Goal: Task Accomplishment & Management: Manage account settings

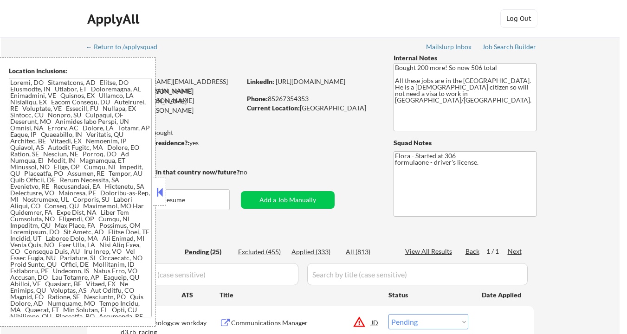
select select ""pending""
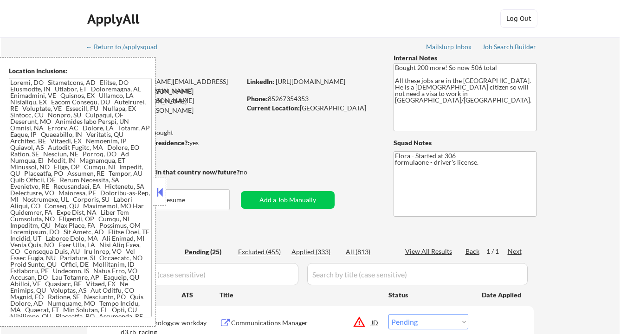
select select ""pending""
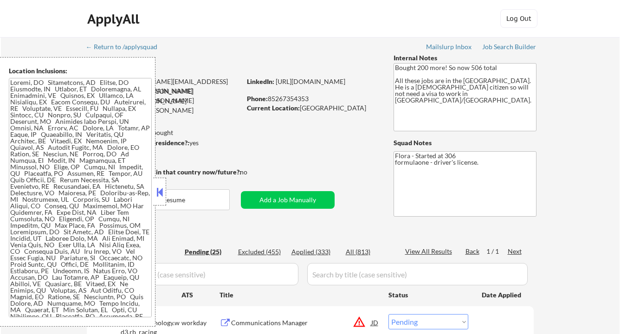
select select ""pending""
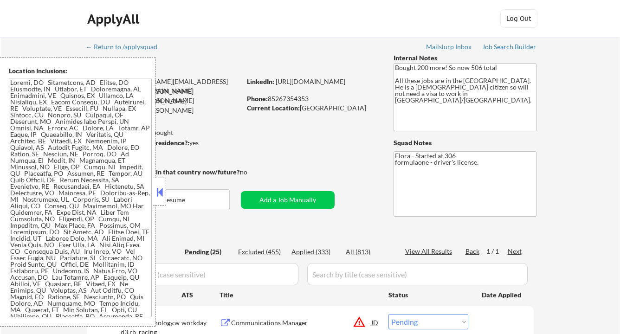
select select ""pending""
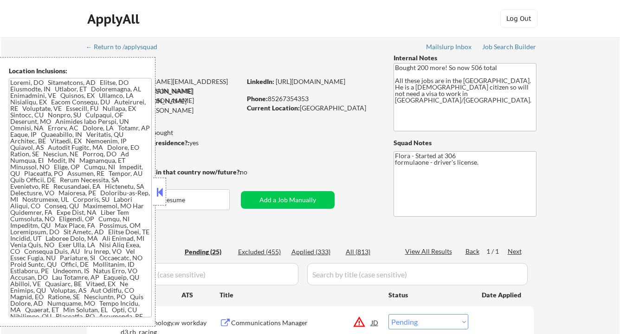
select select ""pending""
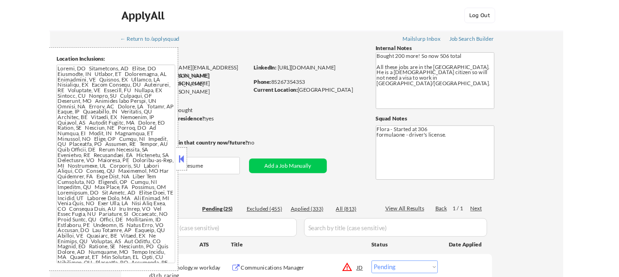
scroll to position [186, 0]
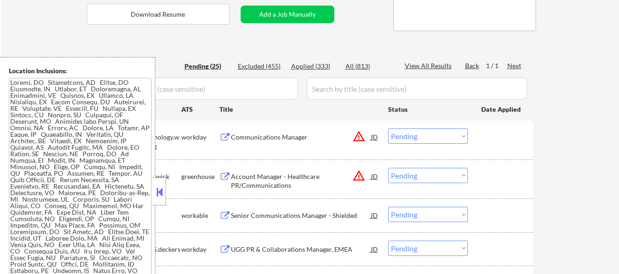
click at [153, 191] on div at bounding box center [159, 192] width 13 height 28
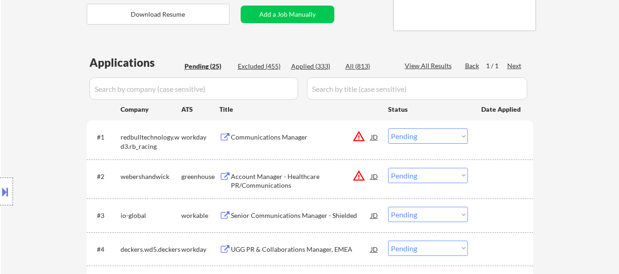
click at [267, 138] on div "Communications Manager" at bounding box center [301, 137] width 140 height 9
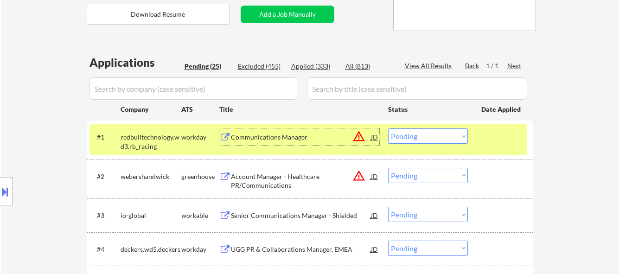
click at [438, 133] on select "Choose an option... Pending Applied Excluded (Questions) Excluded (Expired) Exc…" at bounding box center [428, 136] width 80 height 15
click at [388, 129] on select "Choose an option... Pending Applied Excluded (Questions) Excluded (Expired) Exc…" at bounding box center [428, 136] width 80 height 15
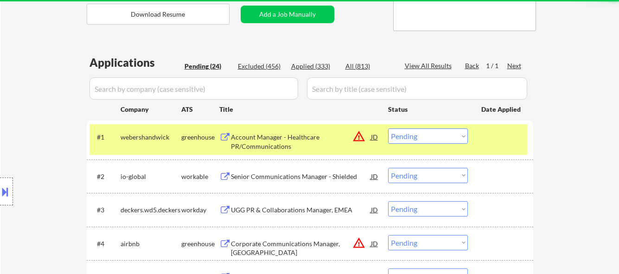
click at [491, 140] on div at bounding box center [502, 137] width 41 height 17
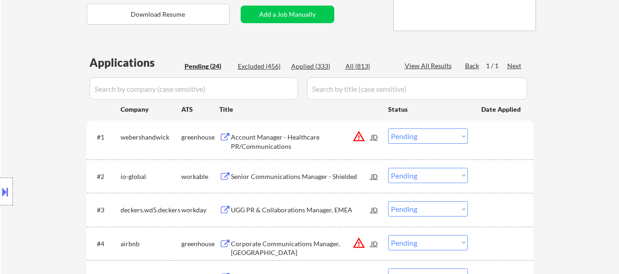
click at [269, 141] on div "Account Manager - Healthcare PR/Communications" at bounding box center [301, 142] width 140 height 18
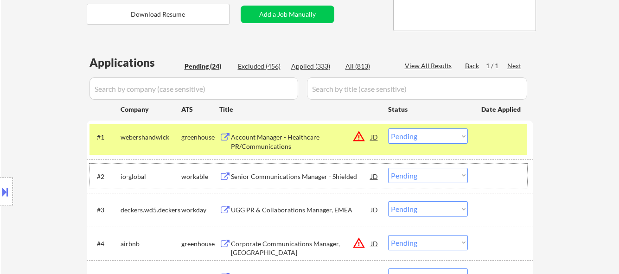
click at [493, 175] on div at bounding box center [502, 176] width 41 height 17
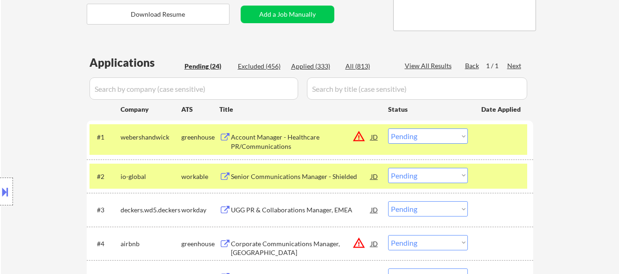
click at [487, 176] on div at bounding box center [502, 176] width 41 height 17
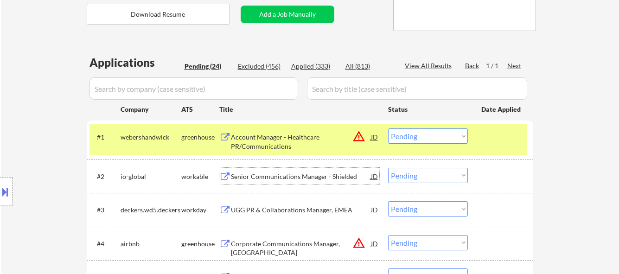
click at [284, 184] on div "Senior Communications Manager - Shielded" at bounding box center [301, 176] width 140 height 17
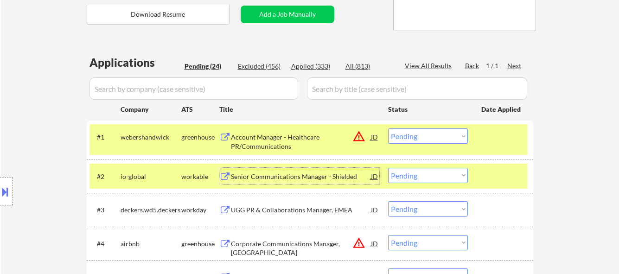
click at [426, 137] on select "Choose an option... Pending Applied Excluded (Questions) Excluded (Expired) Exc…" at bounding box center [428, 136] width 80 height 15
click at [388, 129] on select "Choose an option... Pending Applied Excluded (Questions) Excluded (Expired) Exc…" at bounding box center [428, 136] width 80 height 15
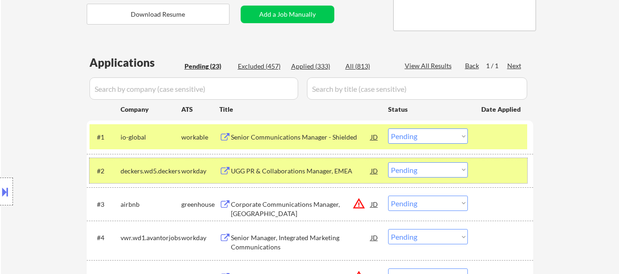
click at [499, 170] on div at bounding box center [502, 170] width 41 height 17
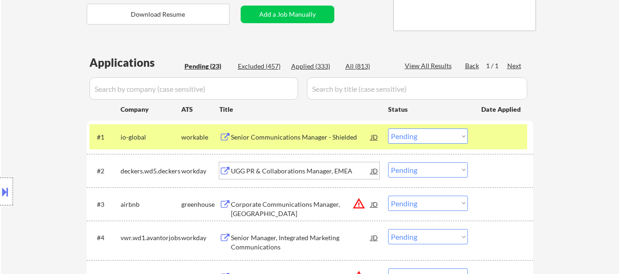
click at [310, 172] on div "UGG PR & Collaborations Manager, EMEA" at bounding box center [301, 171] width 140 height 9
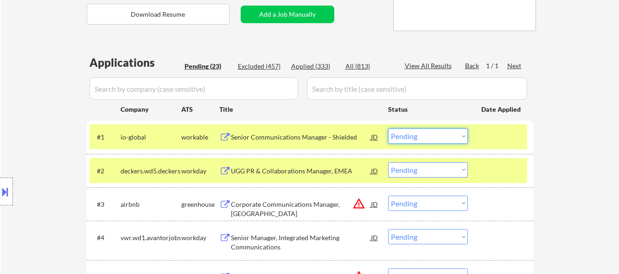
click at [456, 133] on select "Choose an option... Pending Applied Excluded (Questions) Excluded (Expired) Exc…" at bounding box center [428, 136] width 80 height 15
click at [388, 129] on select "Choose an option... Pending Applied Excluded (Questions) Excluded (Expired) Exc…" at bounding box center [428, 136] width 80 height 15
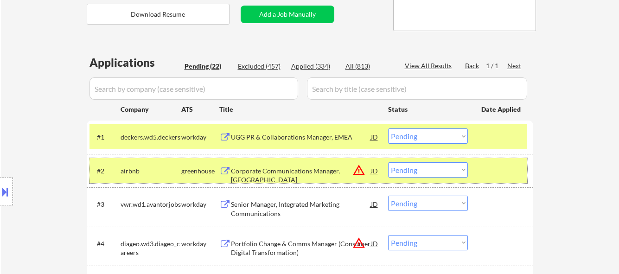
click at [502, 162] on div at bounding box center [502, 170] width 41 height 17
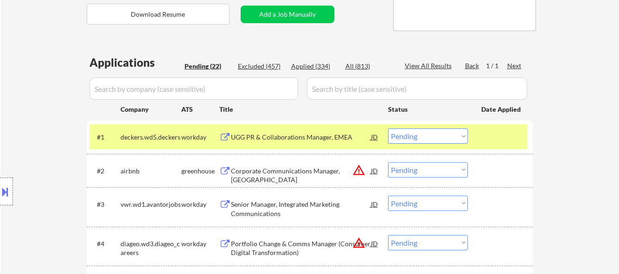
click at [327, 169] on div "Corporate Communications Manager, [GEOGRAPHIC_DATA]" at bounding box center [301, 176] width 140 height 18
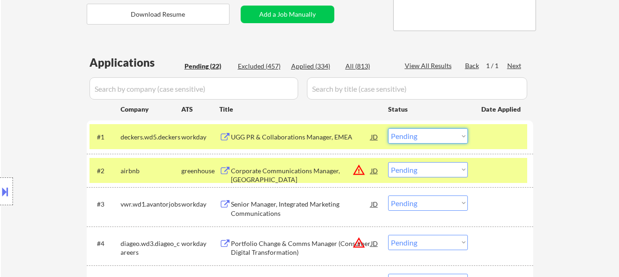
drag, startPoint x: 424, startPoint y: 137, endPoint x: 425, endPoint y: 142, distance: 5.6
click at [424, 137] on select "Choose an option... Pending Applied Excluded (Questions) Excluded (Expired) Exc…" at bounding box center [428, 136] width 80 height 15
click at [388, 129] on select "Choose an option... Pending Applied Excluded (Questions) Excluded (Expired) Exc…" at bounding box center [428, 136] width 80 height 15
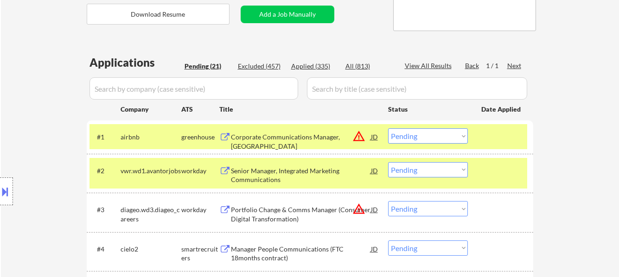
click at [501, 177] on div at bounding box center [502, 170] width 41 height 17
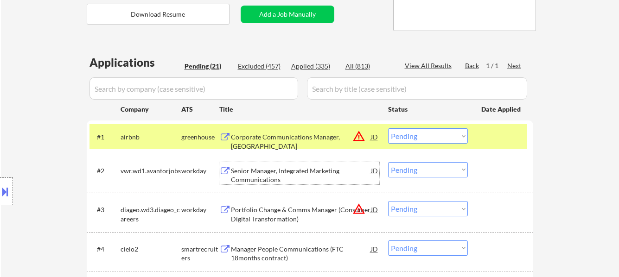
click at [258, 175] on div "Senior Manager, Integrated Marketing Communications" at bounding box center [301, 176] width 140 height 18
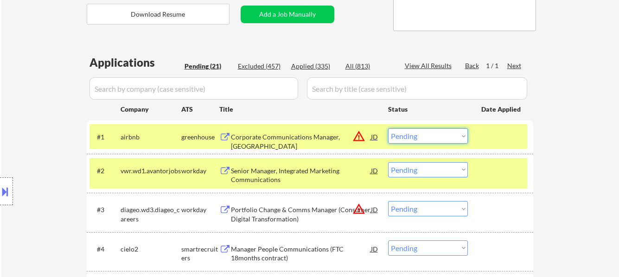
click at [416, 135] on select "Choose an option... Pending Applied Excluded (Questions) Excluded (Expired) Exc…" at bounding box center [428, 136] width 80 height 15
click at [388, 129] on select "Choose an option... Pending Applied Excluded (Questions) Excluded (Expired) Exc…" at bounding box center [428, 136] width 80 height 15
select select ""pending""
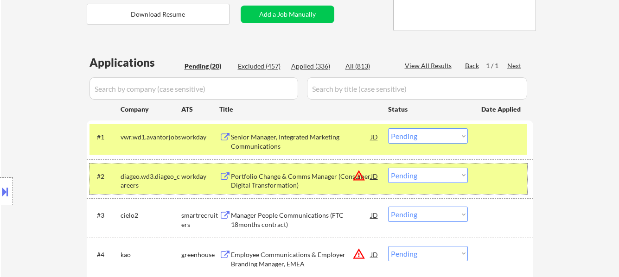
click at [494, 175] on div at bounding box center [502, 176] width 41 height 17
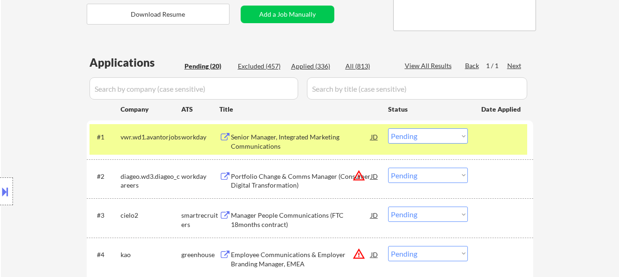
click at [285, 171] on div "Portfolio Change & Comms Manager (Consumer Digital Transformation)" at bounding box center [301, 179] width 140 height 22
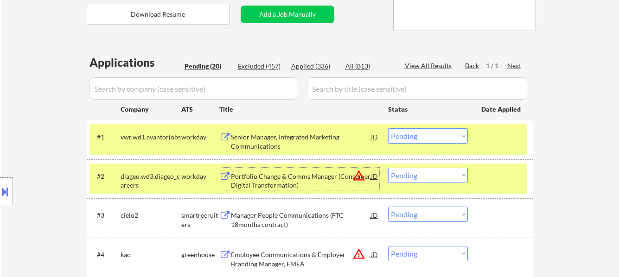
click at [429, 174] on select "Choose an option... Pending Applied Excluded (Questions) Excluded (Expired) Exc…" at bounding box center [428, 175] width 80 height 15
click at [388, 168] on select "Choose an option... Pending Applied Excluded (Questions) Excluded (Expired) Exc…" at bounding box center [428, 175] width 80 height 15
select select ""pending""
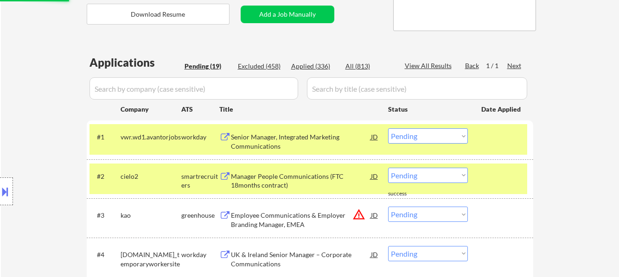
click at [504, 177] on div at bounding box center [502, 176] width 41 height 17
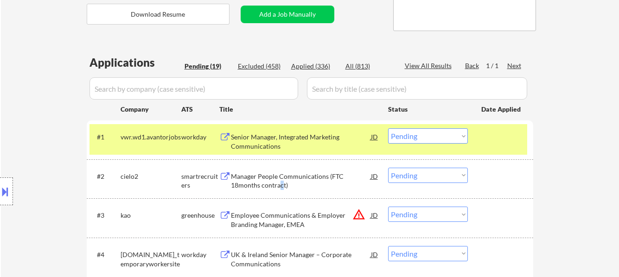
click at [281, 183] on div "Manager People Communications (FTC 18months contract)" at bounding box center [301, 181] width 140 height 18
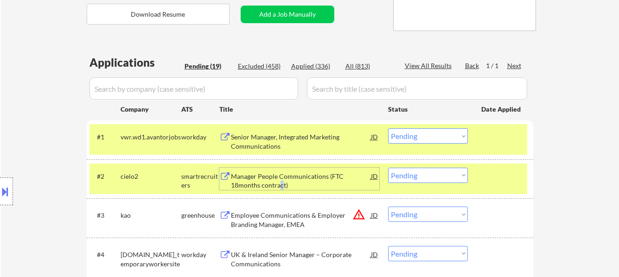
click at [445, 136] on select "Choose an option... Pending Applied Excluded (Questions) Excluded (Expired) Exc…" at bounding box center [428, 136] width 80 height 15
click at [388, 129] on select "Choose an option... Pending Applied Excluded (Questions) Excluded (Expired) Exc…" at bounding box center [428, 136] width 80 height 15
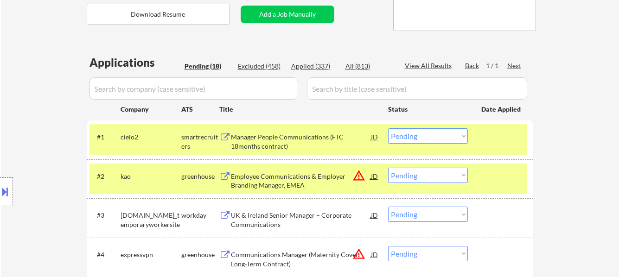
click at [489, 186] on div "#2 kao greenhouse Employee Communications & Employer Branding Manager, EMEA JD …" at bounding box center [309, 179] width 438 height 31
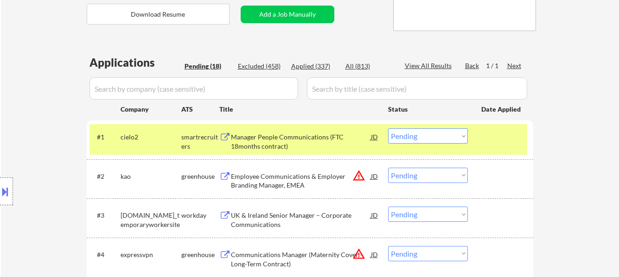
click at [291, 188] on div "Employee Communications & Employer Branding Manager, EMEA" at bounding box center [301, 181] width 140 height 18
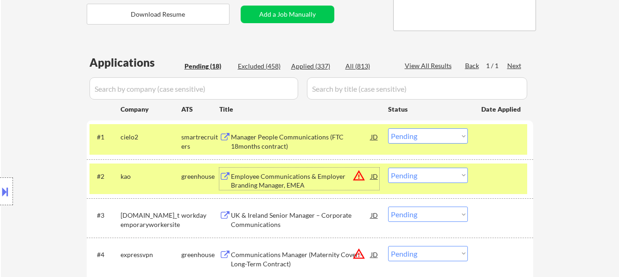
click at [312, 178] on div "Employee Communications & Employer Branding Manager, EMEA" at bounding box center [301, 181] width 140 height 18
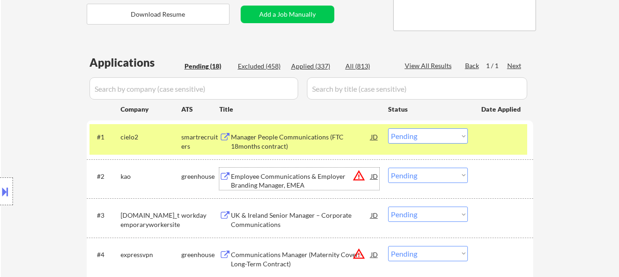
click at [441, 132] on select "Choose an option... Pending Applied Excluded (Questions) Excluded (Expired) Exc…" at bounding box center [428, 136] width 80 height 15
click at [388, 129] on select "Choose an option... Pending Applied Excluded (Questions) Excluded (Expired) Exc…" at bounding box center [428, 136] width 80 height 15
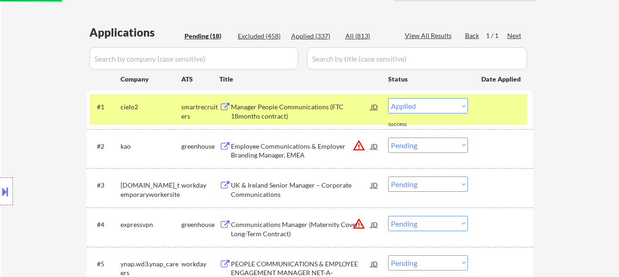
scroll to position [232, 0]
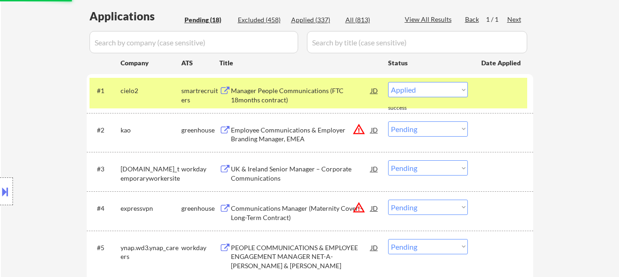
click at [305, 172] on div "UK & Ireland Senior Manager – Corporate Communications" at bounding box center [301, 174] width 140 height 18
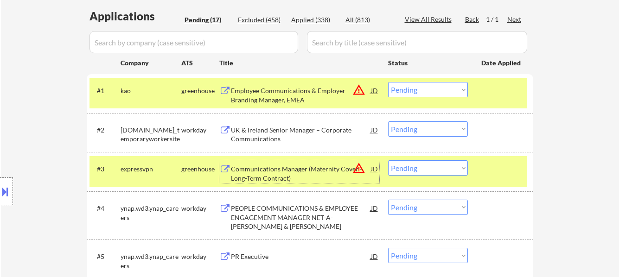
click at [424, 87] on select "Choose an option... Pending Applied Excluded (Questions) Excluded (Expired) Exc…" at bounding box center [428, 89] width 80 height 15
click at [388, 82] on select "Choose an option... Pending Applied Excluded (Questions) Excluded (Expired) Exc…" at bounding box center [428, 89] width 80 height 15
select select ""pending""
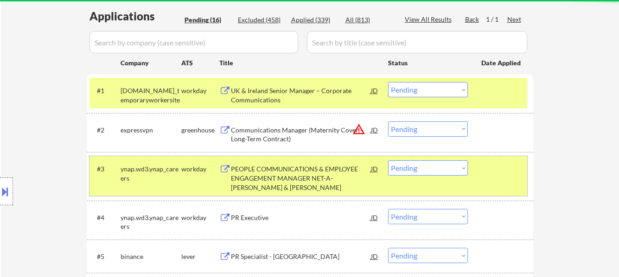
click at [503, 173] on div at bounding box center [502, 169] width 41 height 17
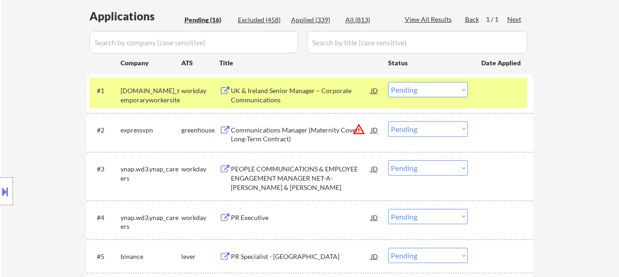
click at [306, 90] on div "UK & Ireland Senior Manager – Corporate Communications" at bounding box center [301, 95] width 140 height 18
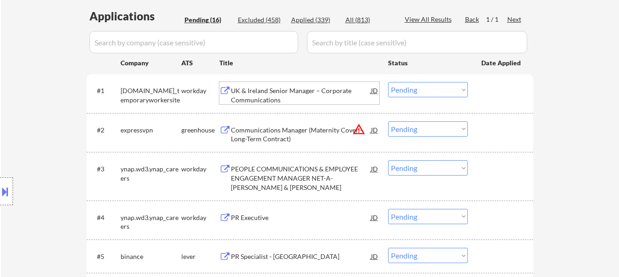
click at [425, 131] on select "Choose an option... Pending Applied Excluded (Questions) Excluded (Expired) Exc…" at bounding box center [428, 129] width 80 height 15
click at [388, 122] on select "Choose an option... Pending Applied Excluded (Questions) Excluded (Expired) Exc…" at bounding box center [428, 129] width 80 height 15
select select ""pending""
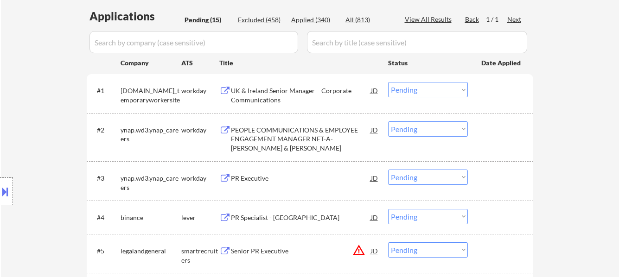
click at [305, 137] on div "PEOPLE COMMUNICATIONS & EMPLOYEE ENGAGEMENT MANAGER NET-A-PORTER & MR PORTER" at bounding box center [301, 139] width 140 height 27
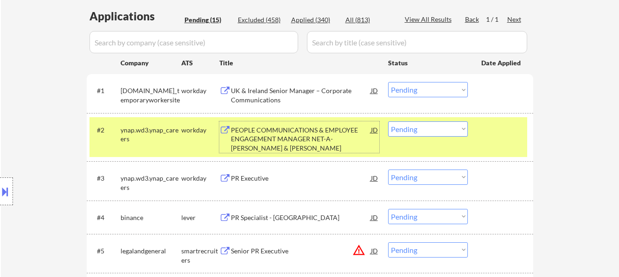
click at [435, 88] on select "Choose an option... Pending Applied Excluded (Questions) Excluded (Expired) Exc…" at bounding box center [428, 89] width 80 height 15
click at [388, 82] on select "Choose an option... Pending Applied Excluded (Questions) Excluded (Expired) Exc…" at bounding box center [428, 89] width 80 height 15
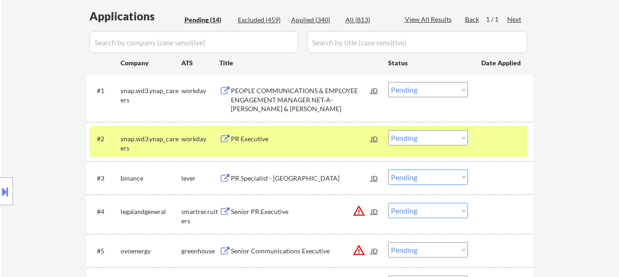
click at [264, 177] on div "PR Specialist - [GEOGRAPHIC_DATA]" at bounding box center [301, 178] width 140 height 9
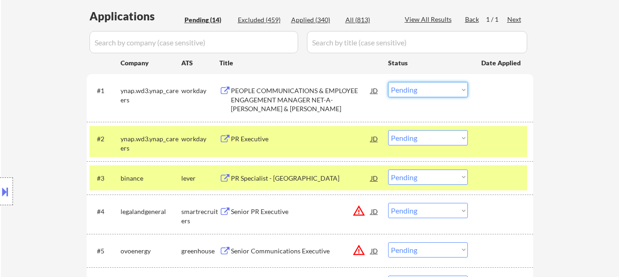
click at [427, 87] on select "Choose an option... Pending Applied Excluded (Questions) Excluded (Expired) Exc…" at bounding box center [428, 89] width 80 height 15
click at [388, 82] on select "Choose an option... Pending Applied Excluded (Questions) Excluded (Expired) Exc…" at bounding box center [428, 89] width 80 height 15
click at [256, 139] on div "PR Executive" at bounding box center [301, 139] width 140 height 9
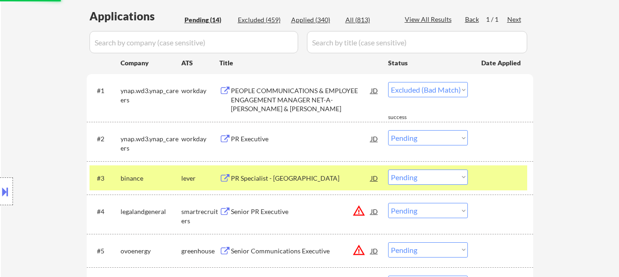
select select ""pending""
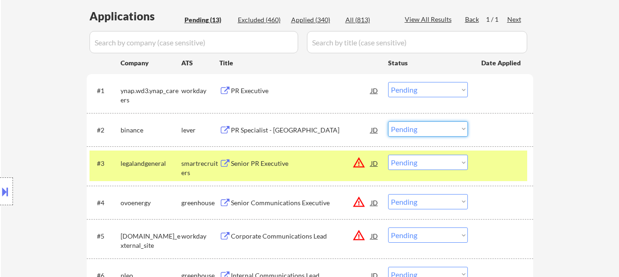
click at [405, 133] on select "Choose an option... Pending Applied Excluded (Questions) Excluded (Expired) Exc…" at bounding box center [428, 129] width 80 height 15
click at [388, 122] on select "Choose an option... Pending Applied Excluded (Questions) Excluded (Expired) Exc…" at bounding box center [428, 129] width 80 height 15
click at [511, 170] on div at bounding box center [502, 163] width 41 height 17
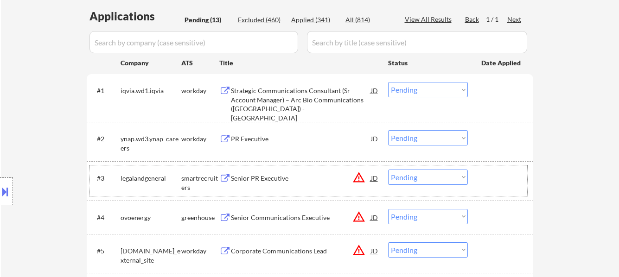
click at [288, 93] on div "Strategic Communications Consultant (Sr Account Manager) – Arc Bio Communicatio…" at bounding box center [301, 104] width 140 height 36
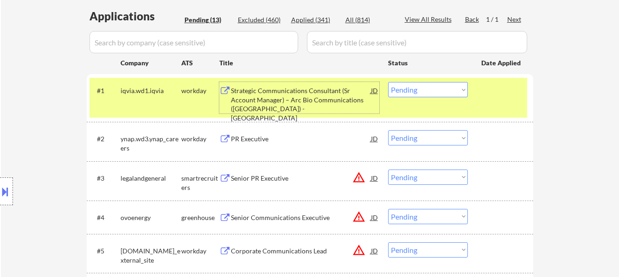
click at [428, 137] on select "Choose an option... Pending Applied Excluded (Questions) Excluded (Expired) Exc…" at bounding box center [428, 137] width 80 height 15
click at [388, 130] on select "Choose an option... Pending Applied Excluded (Questions) Excluded (Expired) Exc…" at bounding box center [428, 137] width 80 height 15
click at [271, 179] on div "Senior PR Executive" at bounding box center [301, 178] width 140 height 9
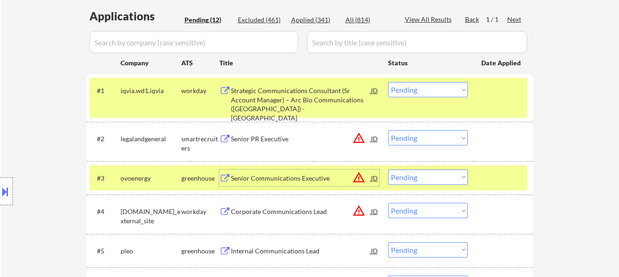
click at [414, 140] on select "Choose an option... Pending Applied Excluded (Questions) Excluded (Expired) Exc…" at bounding box center [428, 137] width 80 height 15
click at [388, 130] on select "Choose an option... Pending Applied Excluded (Questions) Excluded (Expired) Exc…" at bounding box center [428, 137] width 80 height 15
click at [277, 175] on div "Senior Communications Executive" at bounding box center [301, 178] width 140 height 9
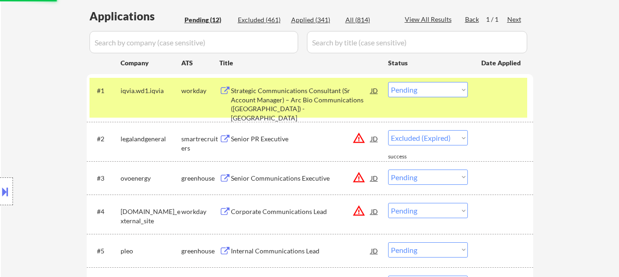
select select ""pending""
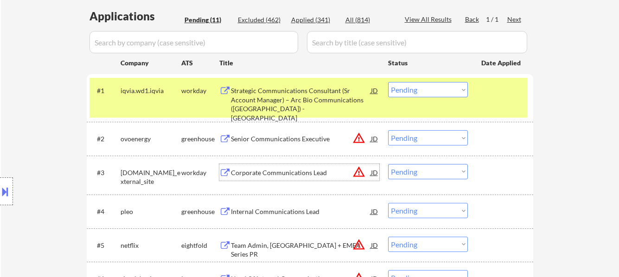
click at [283, 94] on div "Strategic Communications Consultant (Sr Account Manager) – Arc Bio Communicatio…" at bounding box center [301, 104] width 140 height 36
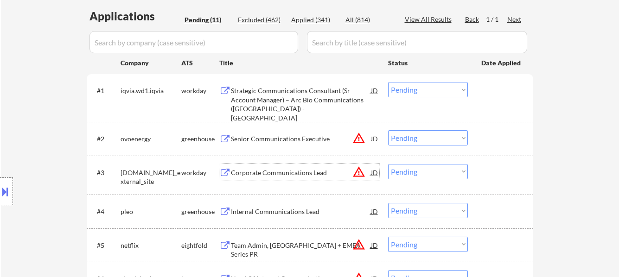
click at [268, 172] on div "Corporate Communications Lead" at bounding box center [301, 172] width 140 height 9
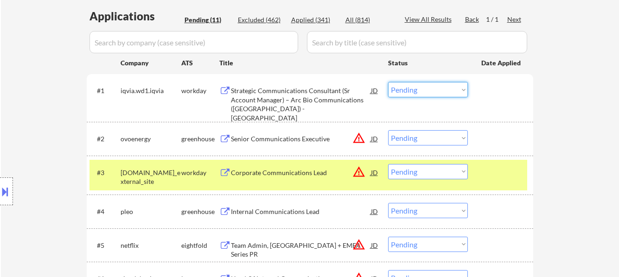
click at [405, 85] on select "Choose an option... Pending Applied Excluded (Questions) Excluded (Expired) Exc…" at bounding box center [428, 89] width 80 height 15
click at [388, 82] on select "Choose an option... Pending Applied Excluded (Questions) Excluded (Expired) Exc…" at bounding box center [428, 89] width 80 height 15
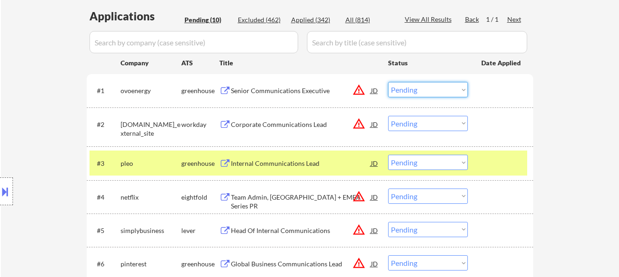
click at [413, 86] on select "Choose an option... Pending Applied Excluded (Questions) Excluded (Expired) Exc…" at bounding box center [428, 89] width 80 height 15
click at [388, 82] on select "Choose an option... Pending Applied Excluded (Questions) Excluded (Expired) Exc…" at bounding box center [428, 89] width 80 height 15
select select ""pending""
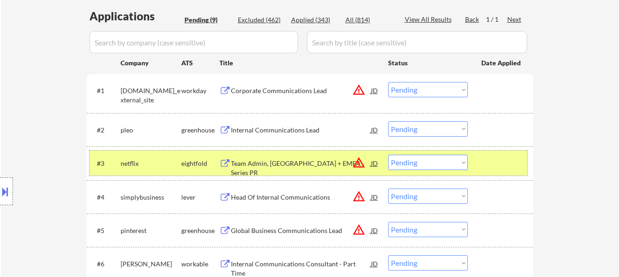
drag, startPoint x: 484, startPoint y: 164, endPoint x: 406, endPoint y: 146, distance: 80.0
click at [484, 164] on div at bounding box center [502, 163] width 41 height 17
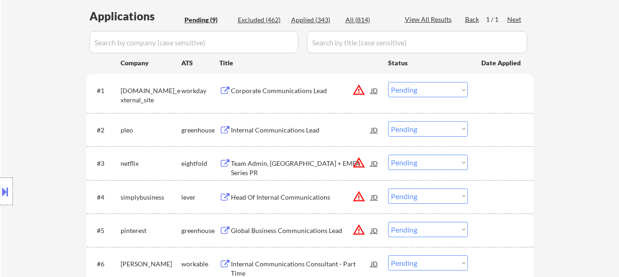
click at [476, 90] on div "#1 nasdaq.wd1.global_external_site workday Corporate Communications Lead JD war…" at bounding box center [309, 93] width 438 height 31
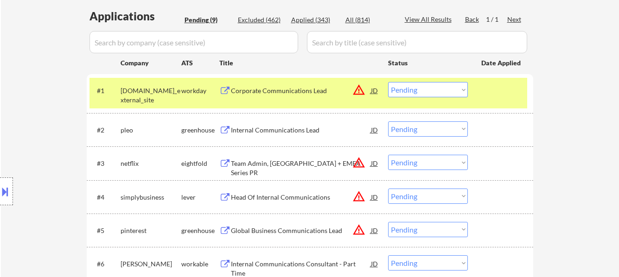
click at [324, 132] on div "Internal Communications Lead" at bounding box center [301, 130] width 140 height 9
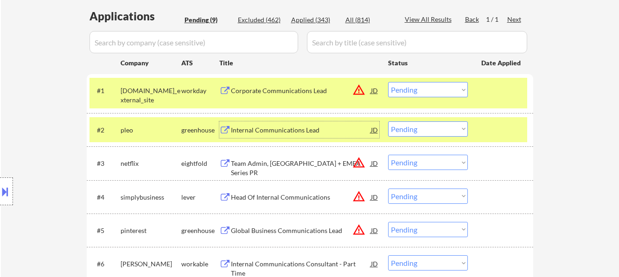
click at [407, 126] on select "Choose an option... Pending Applied Excluded (Questions) Excluded (Expired) Exc…" at bounding box center [428, 129] width 80 height 15
click at [388, 122] on select "Choose an option... Pending Applied Excluded (Questions) Excluded (Expired) Exc…" at bounding box center [428, 129] width 80 height 15
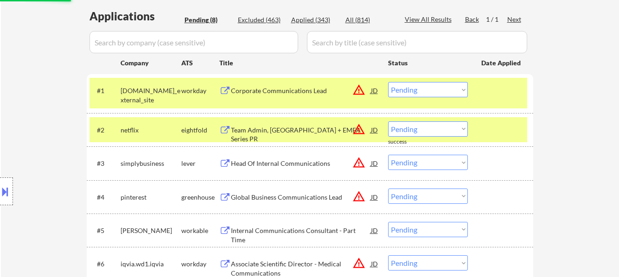
scroll to position [278, 0]
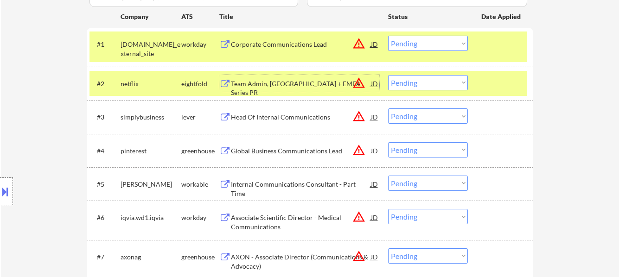
click at [269, 86] on div "Team Admin, [GEOGRAPHIC_DATA] + EMEA Series PR" at bounding box center [301, 88] width 140 height 18
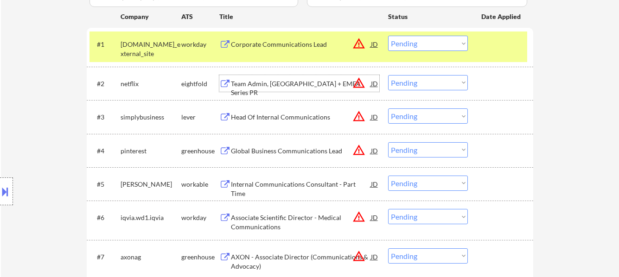
click at [417, 84] on select "Choose an option... Pending Applied Excluded (Questions) Excluded (Expired) Exc…" at bounding box center [428, 82] width 80 height 15
click at [388, 75] on select "Choose an option... Pending Applied Excluded (Questions) Excluded (Expired) Exc…" at bounding box center [428, 82] width 80 height 15
click at [276, 119] on div "Head Of Internal Communications" at bounding box center [301, 117] width 140 height 9
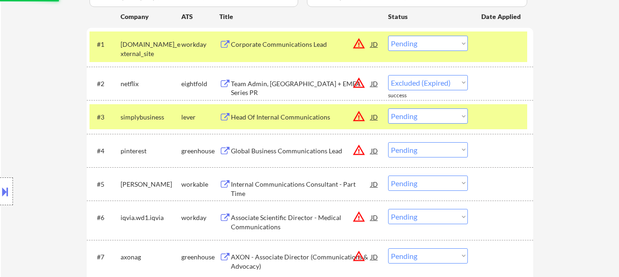
select select ""pending""
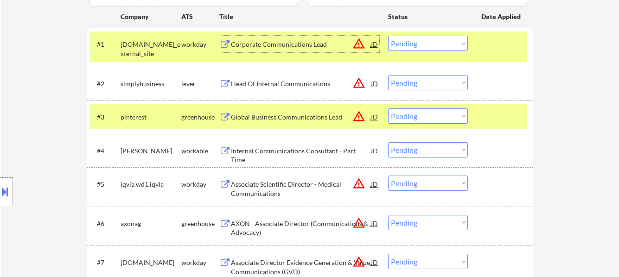
click at [322, 41] on div "Corporate Communications Lead" at bounding box center [301, 44] width 140 height 9
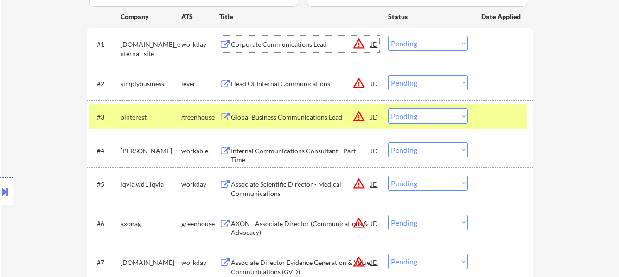
click at [428, 42] on select "Choose an option... Pending Applied Excluded (Questions) Excluded (Expired) Exc…" at bounding box center [428, 43] width 80 height 15
click at [388, 36] on select "Choose an option... Pending Applied Excluded (Questions) Excluded (Expired) Exc…" at bounding box center [428, 43] width 80 height 15
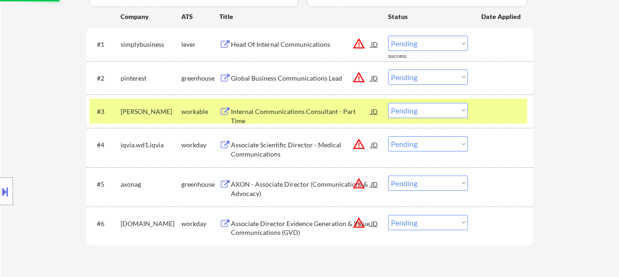
click at [491, 104] on div at bounding box center [502, 111] width 41 height 17
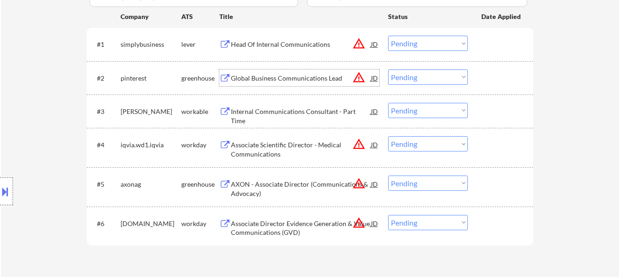
click at [299, 80] on div "Global Business Communications Lead" at bounding box center [301, 78] width 140 height 9
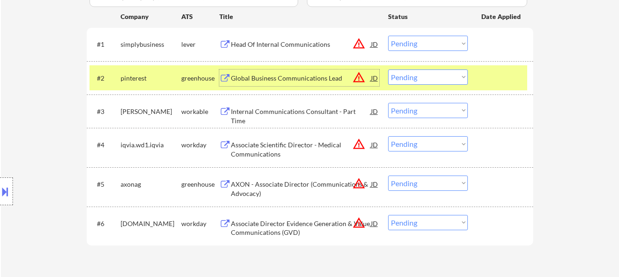
click at [406, 44] on select "Choose an option... Pending Applied Excluded (Questions) Excluded (Expired) Exc…" at bounding box center [428, 43] width 80 height 15
click at [388, 36] on select "Choose an option... Pending Applied Excluded (Questions) Excluded (Expired) Exc…" at bounding box center [428, 43] width 80 height 15
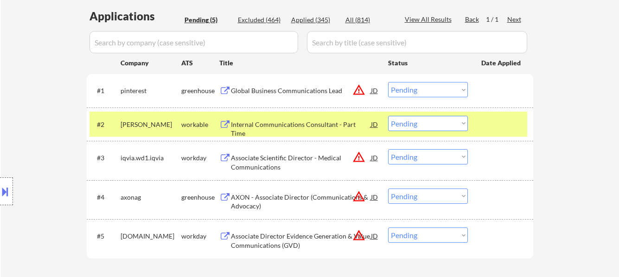
click at [495, 124] on div at bounding box center [502, 124] width 41 height 17
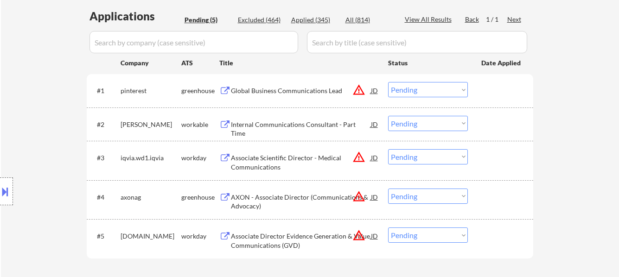
click at [304, 124] on div "Internal Communications Consultant - Part Time" at bounding box center [301, 129] width 140 height 18
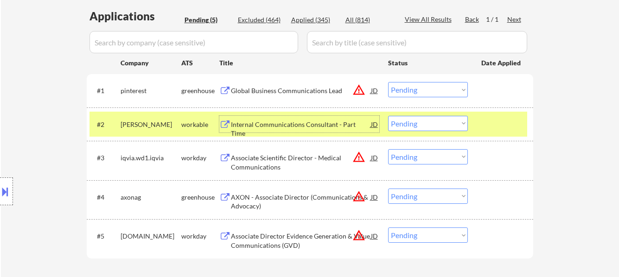
click at [423, 90] on select "Choose an option... Pending Applied Excluded (Questions) Excluded (Expired) Exc…" at bounding box center [428, 89] width 80 height 15
click at [388, 82] on select "Choose an option... Pending Applied Excluded (Questions) Excluded (Expired) Exc…" at bounding box center [428, 89] width 80 height 15
select select ""pending""
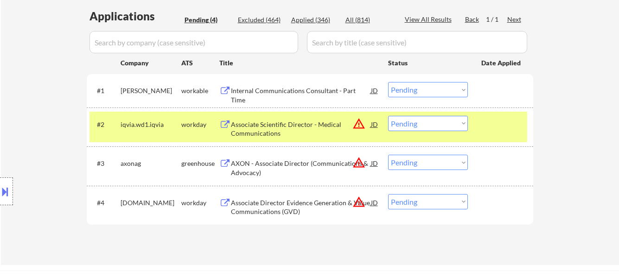
click at [487, 133] on div "#2 iqvia.wd1.iqvia workday Associate Scientific Director - Medical Communicatio…" at bounding box center [309, 127] width 438 height 31
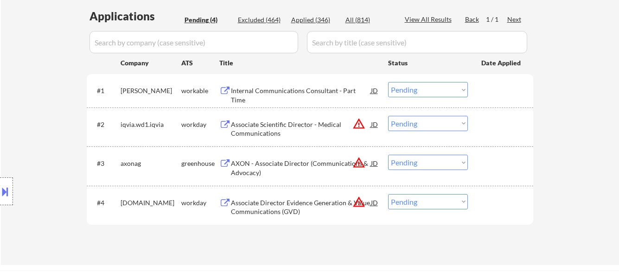
click at [425, 128] on select "Choose an option... Pending Applied Excluded (Questions) Excluded (Expired) Exc…" at bounding box center [428, 123] width 80 height 15
click at [388, 116] on select "Choose an option... Pending Applied Excluded (Questions) Excluded (Expired) Exc…" at bounding box center [428, 123] width 80 height 15
click at [335, 163] on div "AXON - Associate Director (Communications & Advocacy)" at bounding box center [301, 168] width 140 height 18
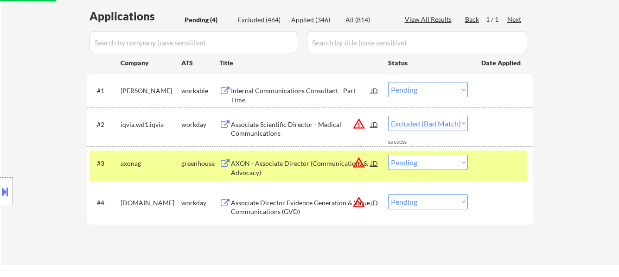
select select ""pending""
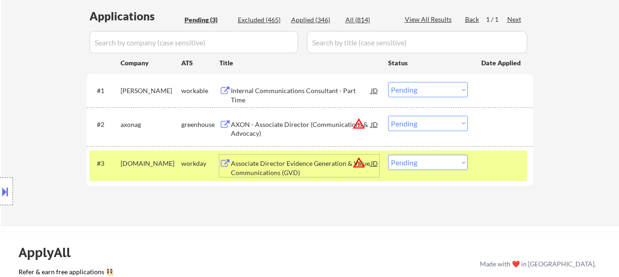
click at [415, 85] on select "Choose an option... Pending Applied Excluded (Questions) Excluded (Expired) Exc…" at bounding box center [428, 89] width 80 height 15
click at [388, 82] on select "Choose an option... Pending Applied Excluded (Questions) Excluded (Expired) Exc…" at bounding box center [428, 89] width 80 height 15
click at [315, 164] on div "Associate Director Evidence Generation & Value Communications (GVD)" at bounding box center [301, 168] width 140 height 18
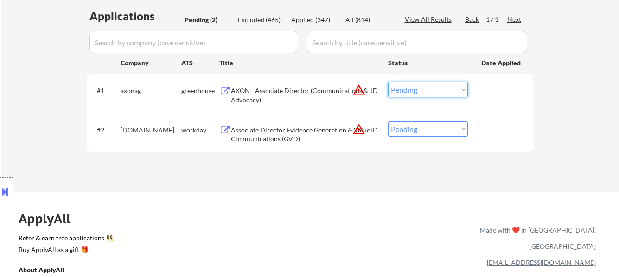
click at [401, 88] on select "Choose an option... Pending Applied Excluded (Questions) Excluded (Expired) Exc…" at bounding box center [428, 89] width 80 height 15
click at [388, 82] on select "Choose an option... Pending Applied Excluded (Questions) Excluded (Expired) Exc…" at bounding box center [428, 89] width 80 height 15
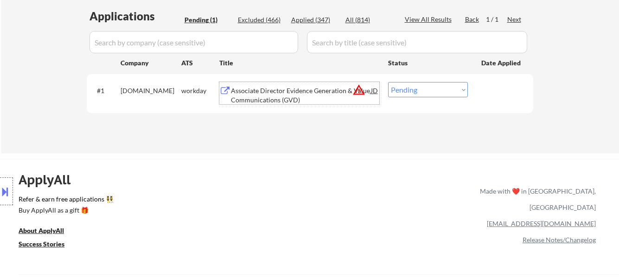
click at [330, 90] on div "Associate Director Evidence Generation & Value Communications (GVD)" at bounding box center [301, 95] width 140 height 18
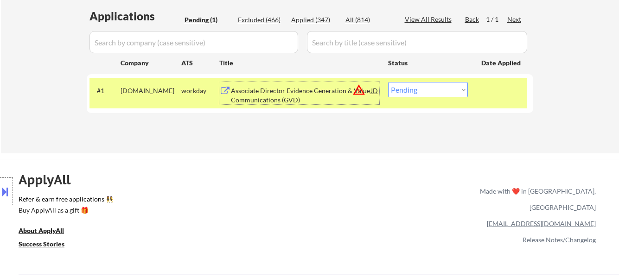
click at [424, 90] on select "Choose an option... Pending Applied Excluded (Questions) Excluded (Expired) Exc…" at bounding box center [428, 89] width 80 height 15
select select ""excluded__expired_""
click at [388, 82] on select "Choose an option... Pending Applied Excluded (Questions) Excluded (Expired) Exc…" at bounding box center [428, 89] width 80 height 15
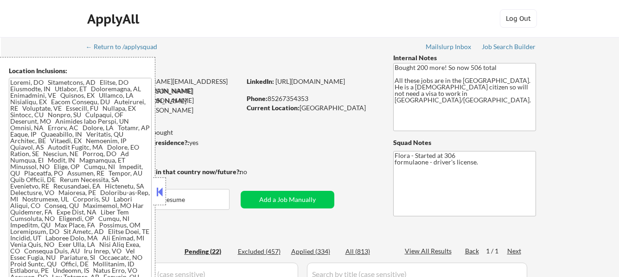
select select ""pending""
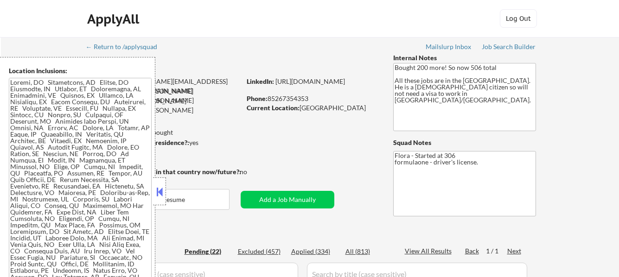
select select ""pending""
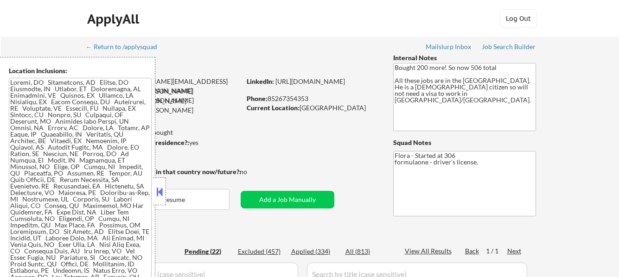
select select ""pending""
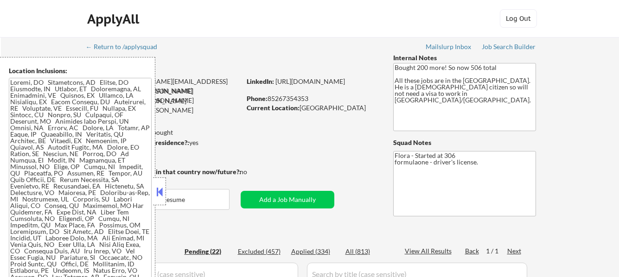
select select ""pending""
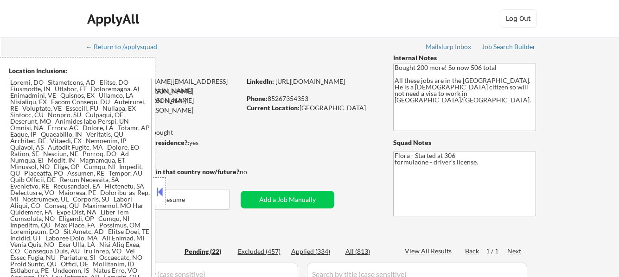
select select ""pending""
click at [166, 189] on button "Download Resume" at bounding box center [158, 199] width 143 height 21
click at [158, 189] on button at bounding box center [160, 192] width 10 height 14
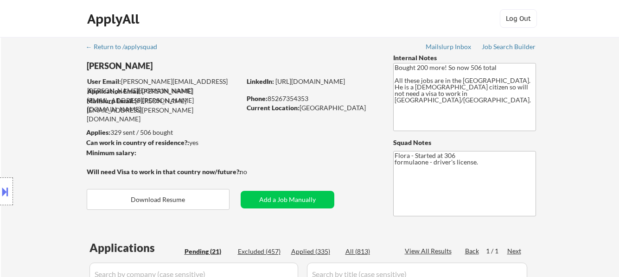
select select ""pending""
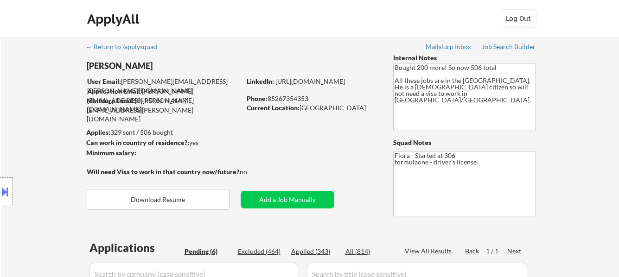
select select ""pending""
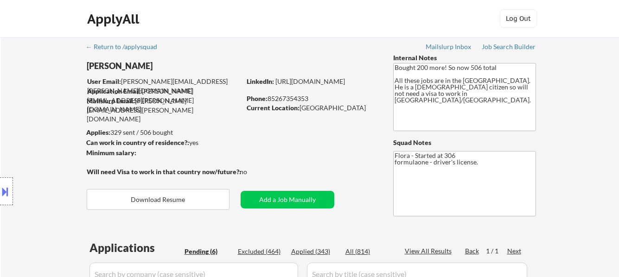
select select ""pending""
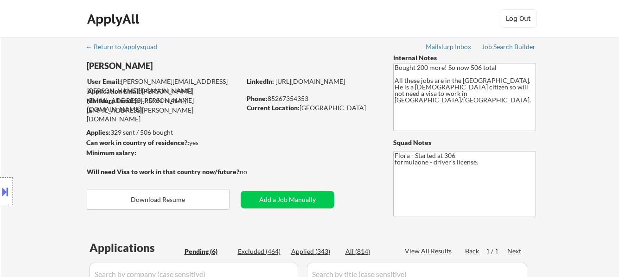
select select ""pending""
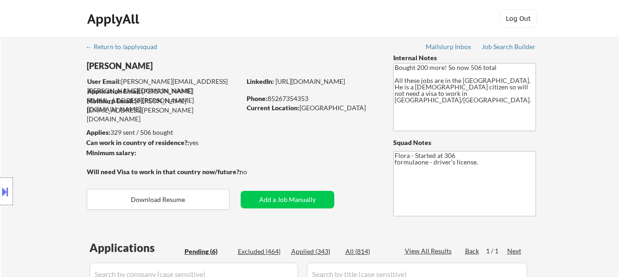
select select ""pending""
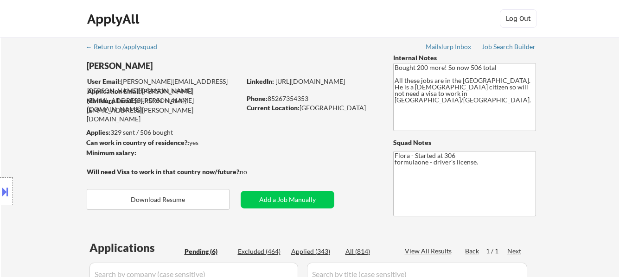
select select ""pending""
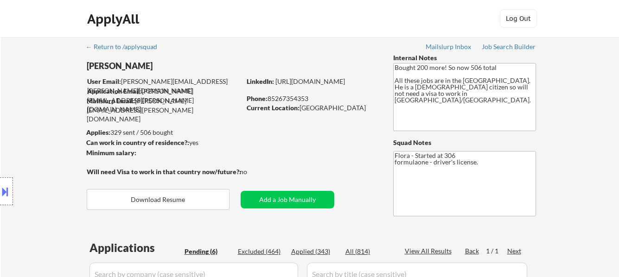
click at [317, 250] on div "Applied (343)" at bounding box center [314, 251] width 46 height 9
select select ""applied""
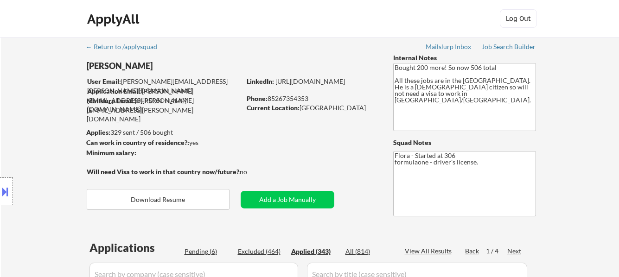
select select ""applied""
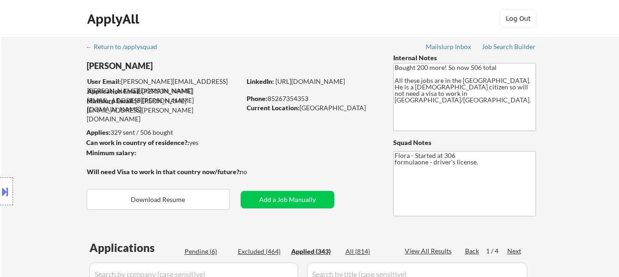
select select ""applied""
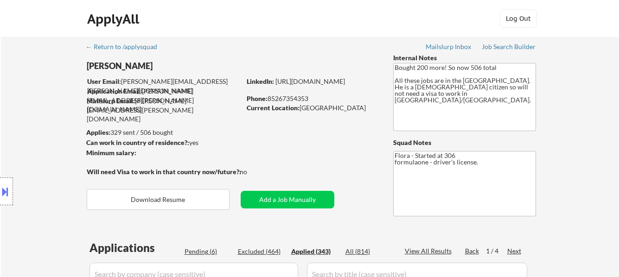
select select ""applied""
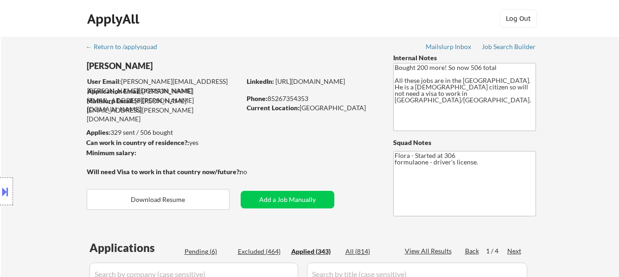
select select ""applied""
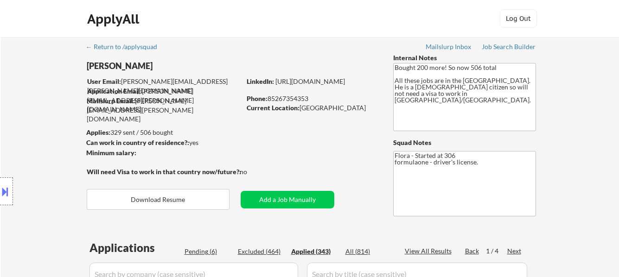
select select ""applied""
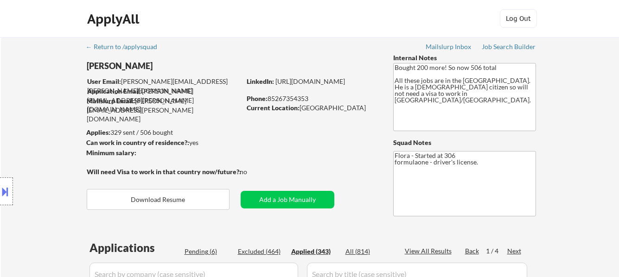
select select ""applied""
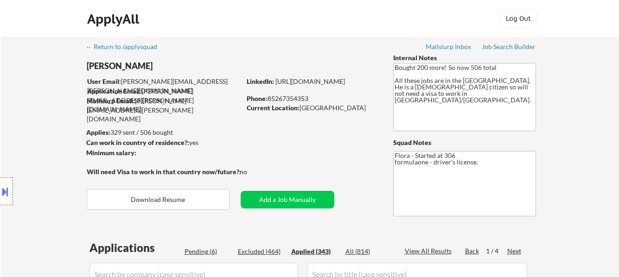
select select ""applied""
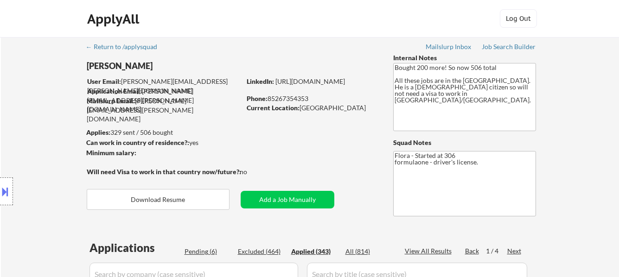
select select ""applied""
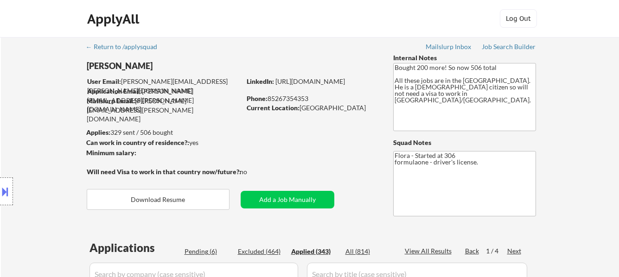
select select ""applied""
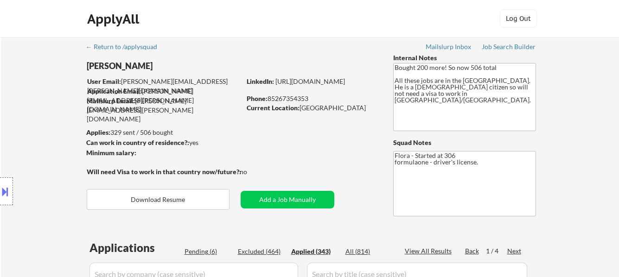
select select ""applied""
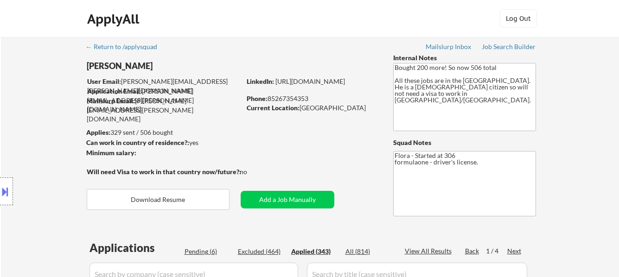
select select ""applied""
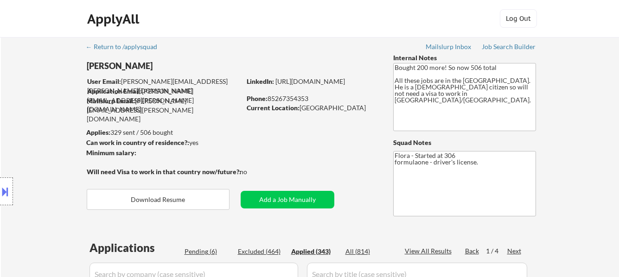
select select ""applied""
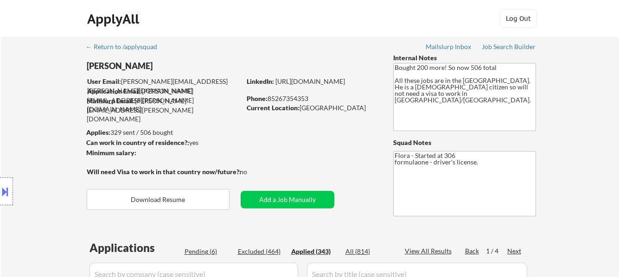
select select ""applied""
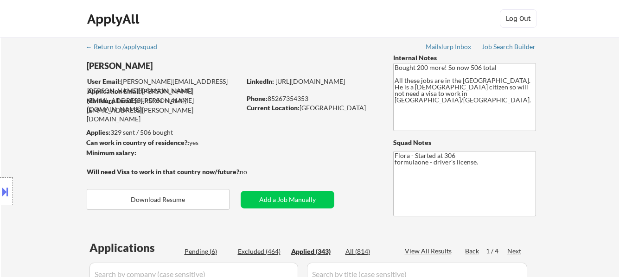
select select ""applied""
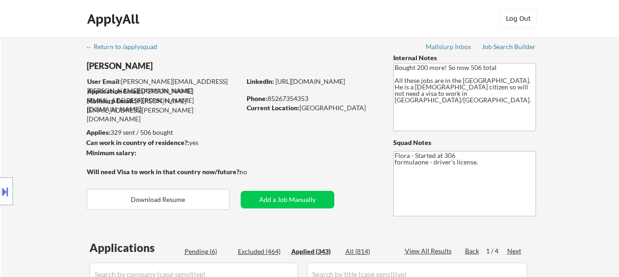
select select ""applied""
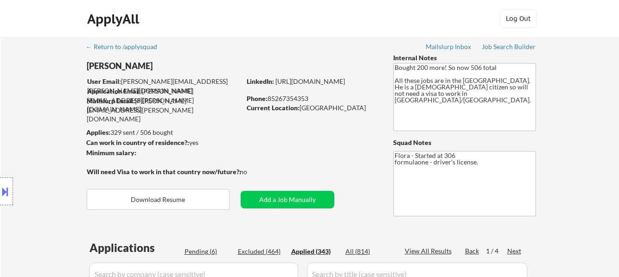
select select ""applied""
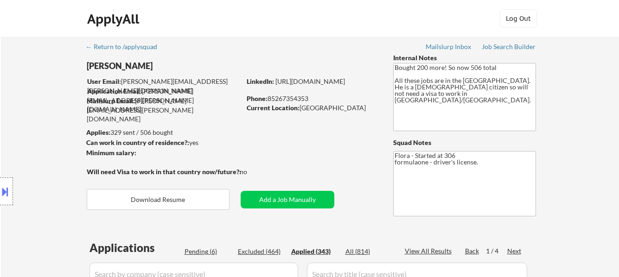
select select ""applied""
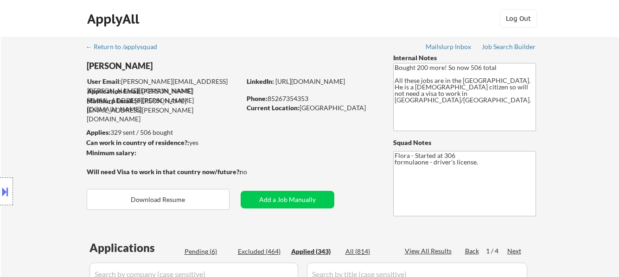
select select ""applied""
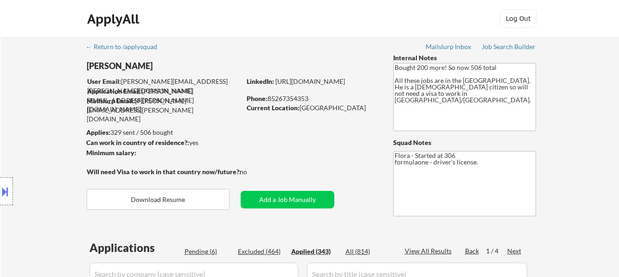
select select ""applied""
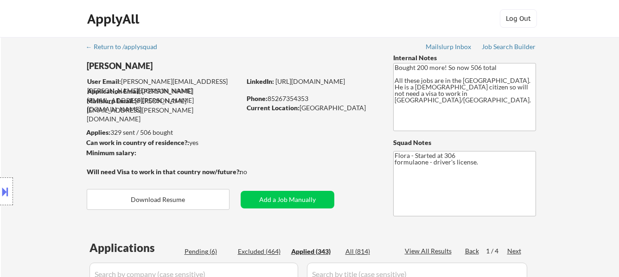
select select ""applied""
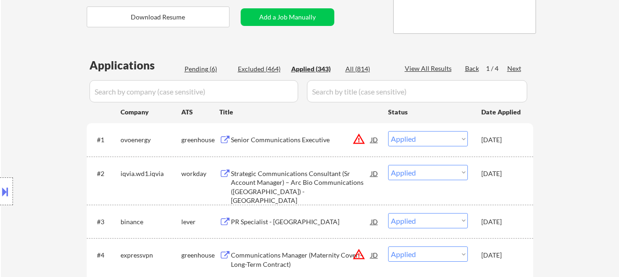
scroll to position [186, 0]
